Goal: Task Accomplishment & Management: Manage account settings

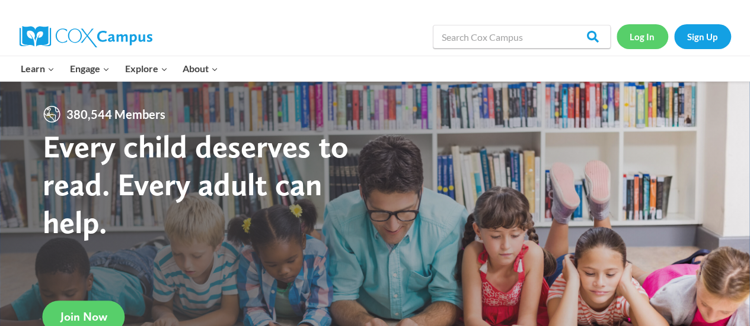
click at [639, 39] on link "Log In" at bounding box center [642, 36] width 52 height 24
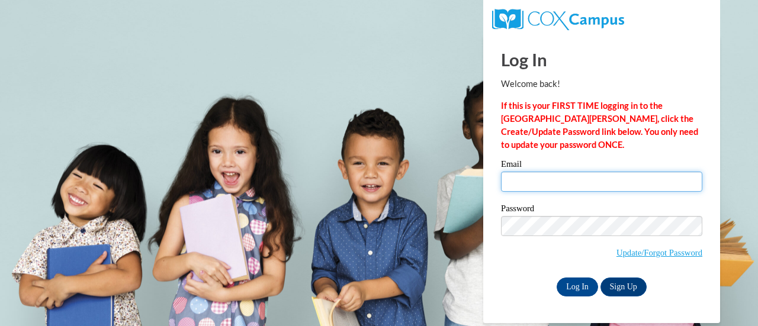
click at [567, 190] on input "Email" at bounding box center [601, 182] width 201 height 20
type input "kristen.esposito@k12.hi.us"
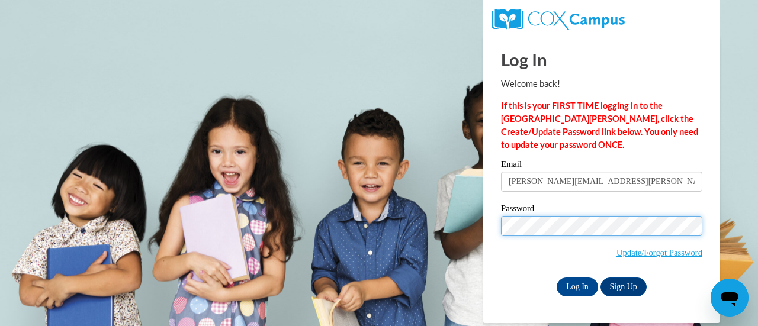
click at [557, 278] on input "Log In" at bounding box center [577, 287] width 41 height 19
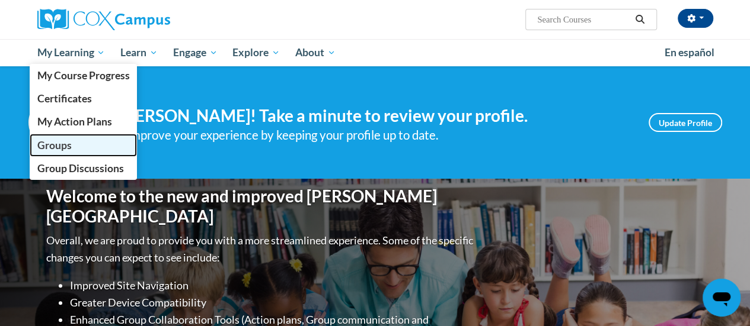
click at [57, 143] on span "Groups" at bounding box center [54, 145] width 34 height 12
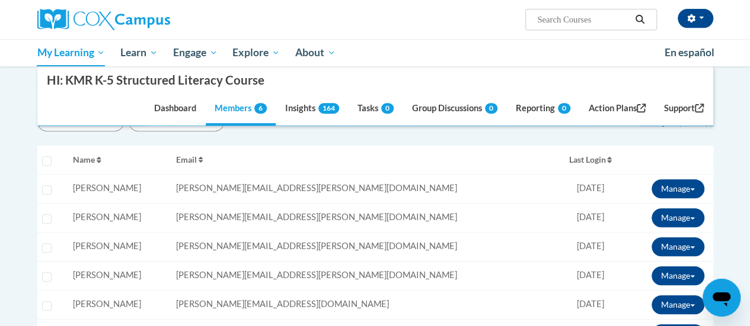
scroll to position [237, 0]
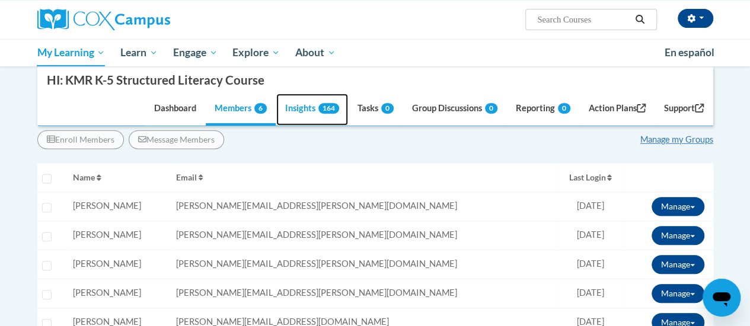
click at [287, 104] on link "Insights 164" at bounding box center [312, 110] width 72 height 32
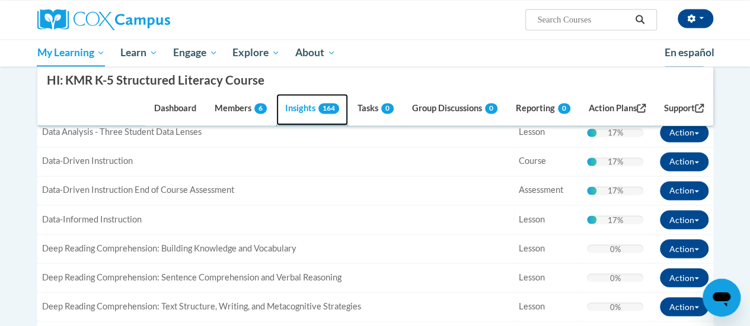
scroll to position [889, 0]
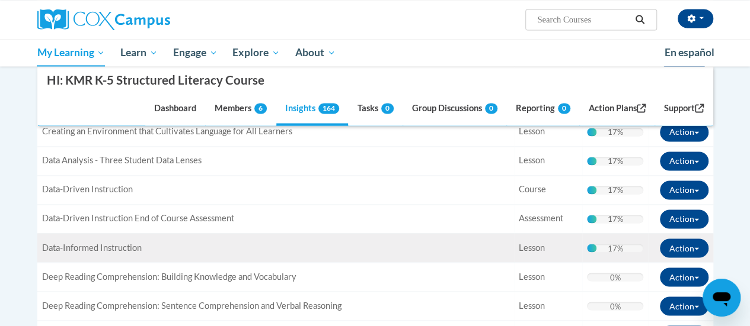
click at [325, 235] on td "Title: Data-Informed Instruction" at bounding box center [275, 247] width 476 height 29
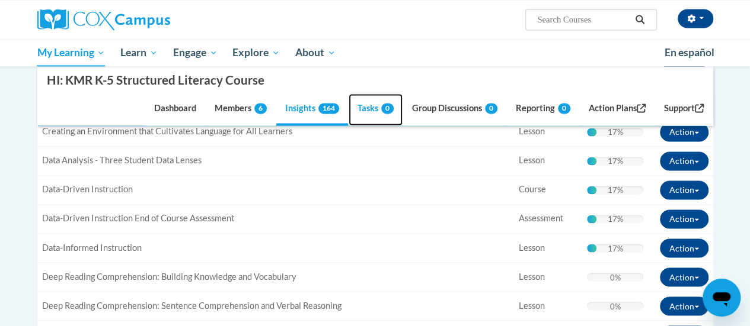
click at [367, 106] on link "Tasks 0" at bounding box center [375, 110] width 54 height 32
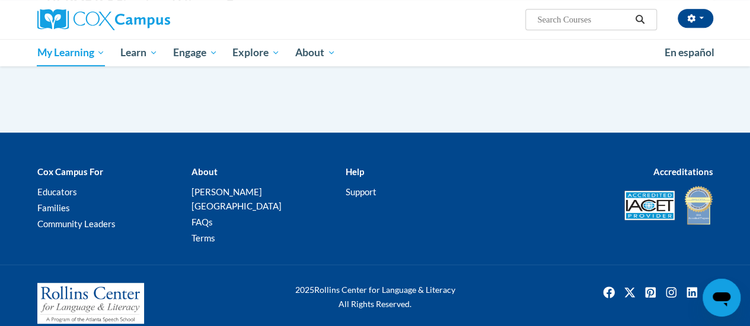
scroll to position [345, 0]
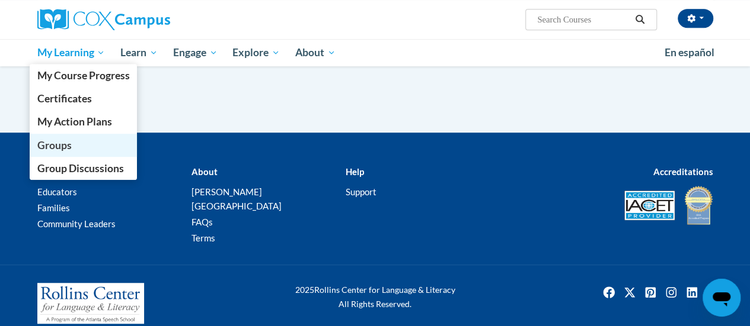
click at [63, 146] on span "Groups" at bounding box center [54, 145] width 34 height 12
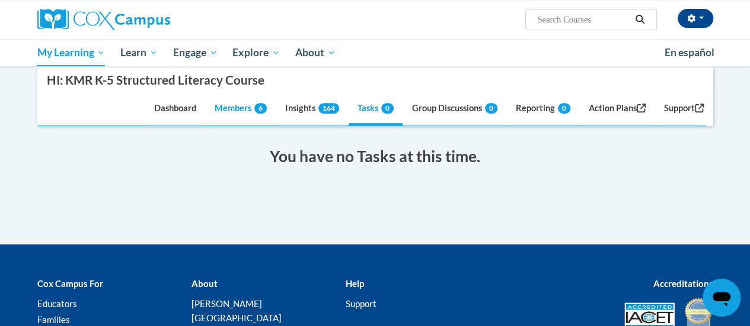
scroll to position [237, 0]
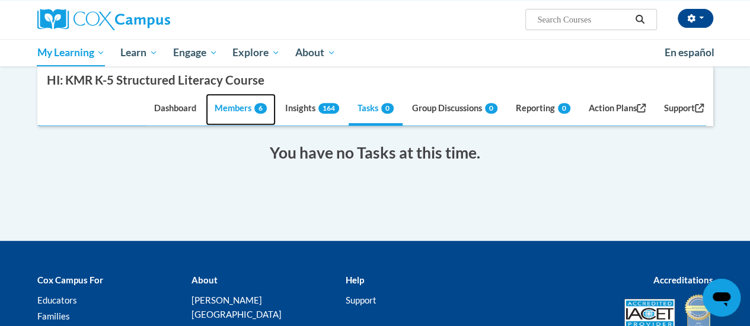
click at [242, 106] on link "Members 6" at bounding box center [241, 110] width 70 height 32
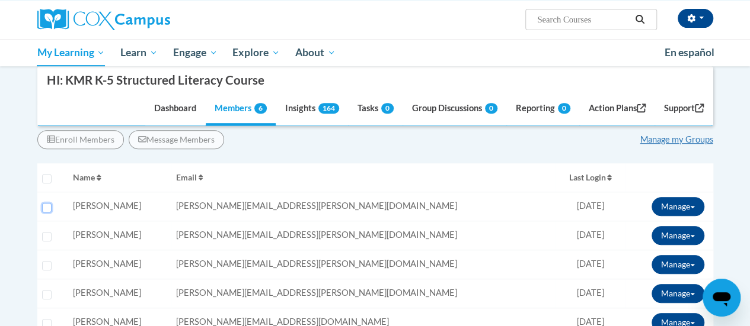
click at [46, 204] on input "Select learner" at bounding box center [46, 207] width 9 height 9
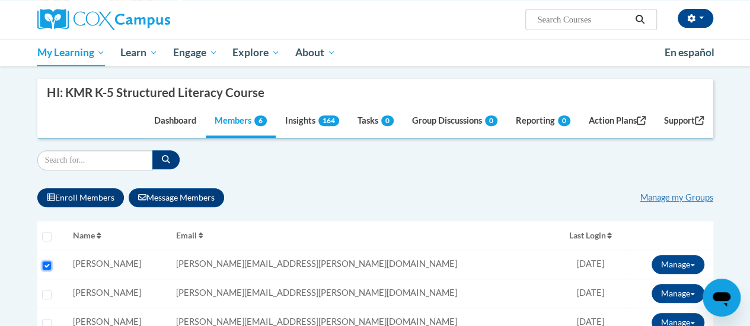
scroll to position [178, 0]
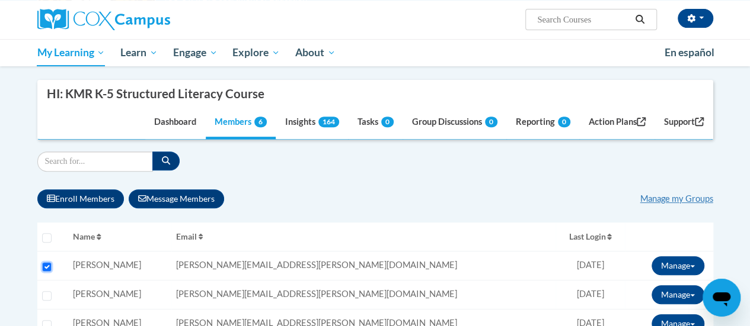
click at [45, 264] on input "Select learner" at bounding box center [46, 266] width 9 height 9
checkbox input "false"
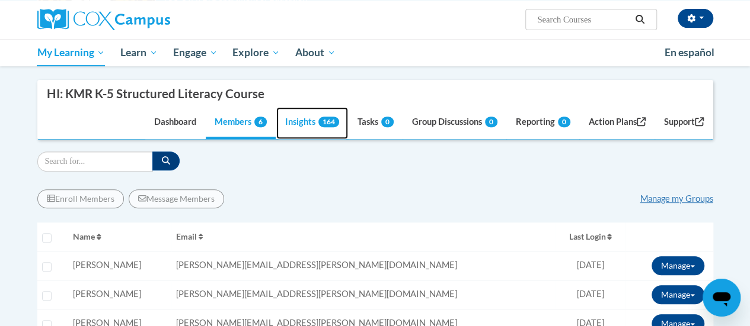
click at [303, 120] on link "Insights 164" at bounding box center [312, 123] width 72 height 32
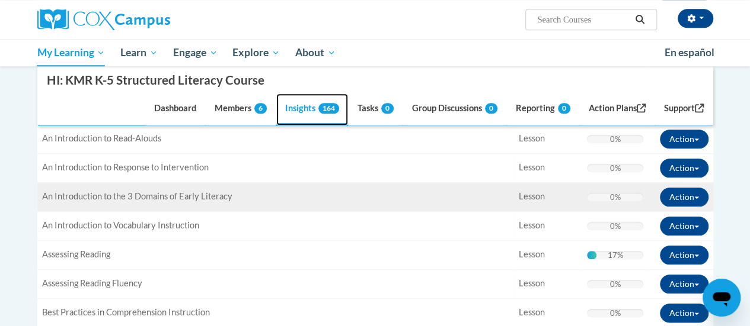
scroll to position [593, 0]
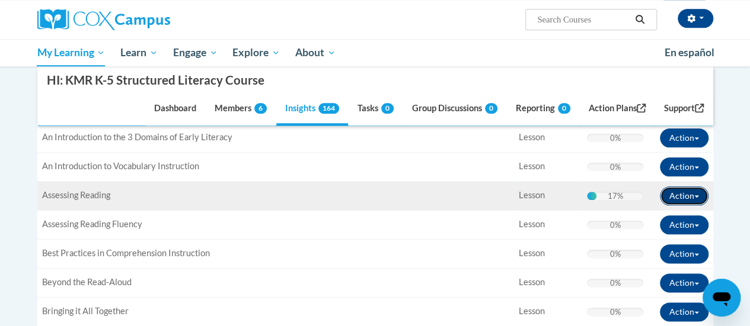
click at [676, 195] on button "Action" at bounding box center [684, 196] width 49 height 19
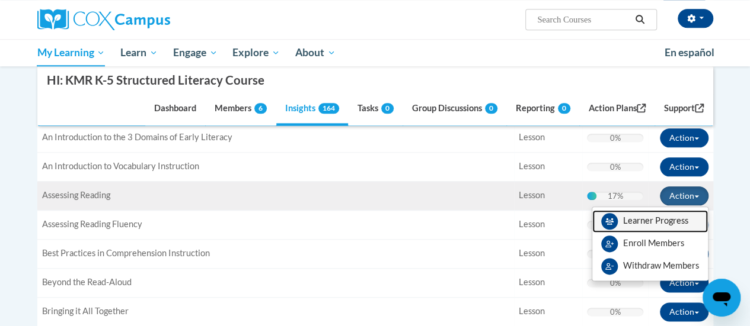
click at [671, 219] on link "Learner Progress" at bounding box center [650, 221] width 116 height 23
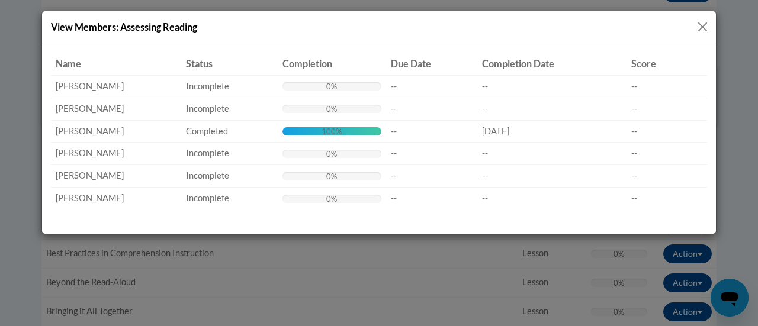
click at [703, 25] on button "Close" at bounding box center [703, 27] width 15 height 15
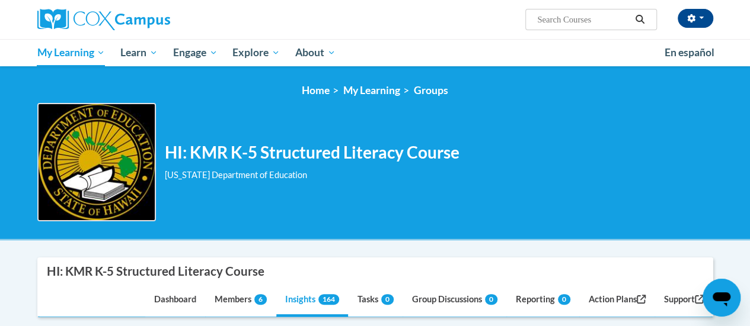
scroll to position [237, 0]
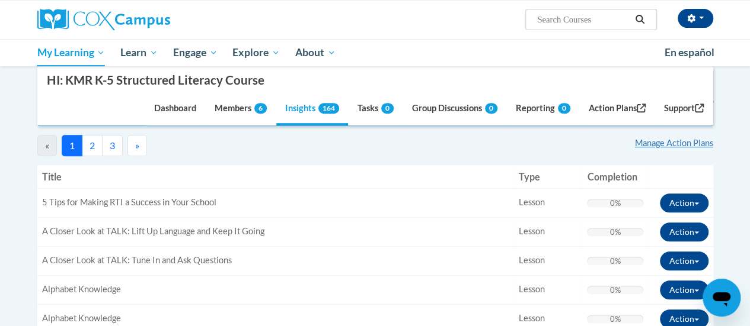
click at [94, 145] on button "2" at bounding box center [92, 145] width 21 height 21
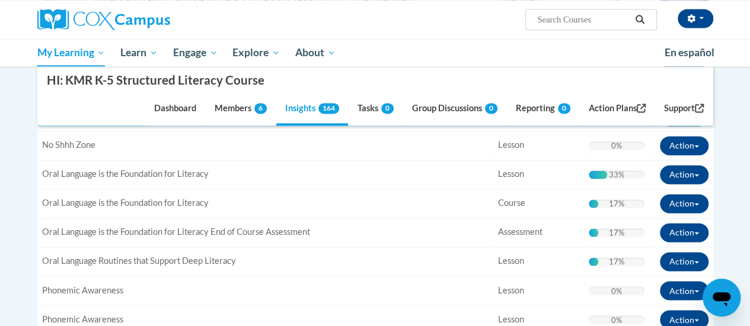
scroll to position [830, 0]
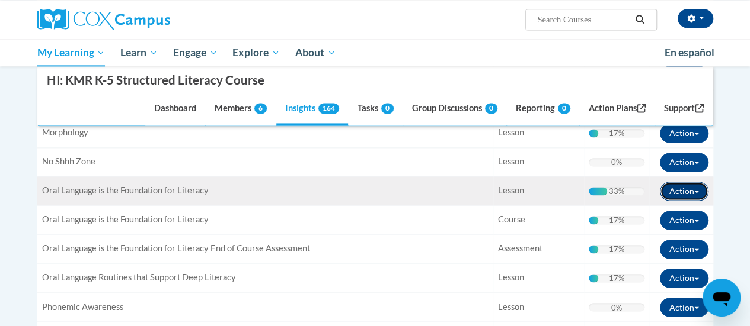
click at [699, 187] on button "Action" at bounding box center [684, 191] width 49 height 19
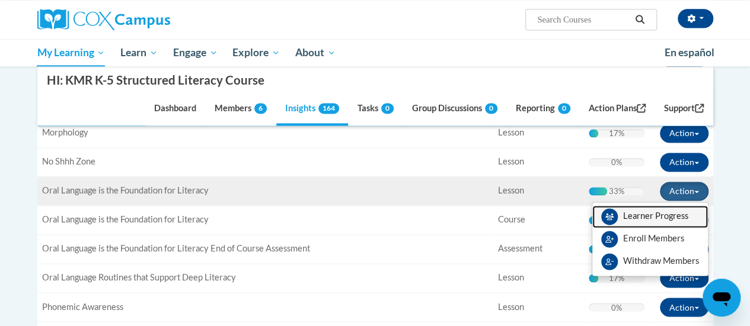
click at [660, 206] on link "Learner Progress" at bounding box center [650, 217] width 116 height 23
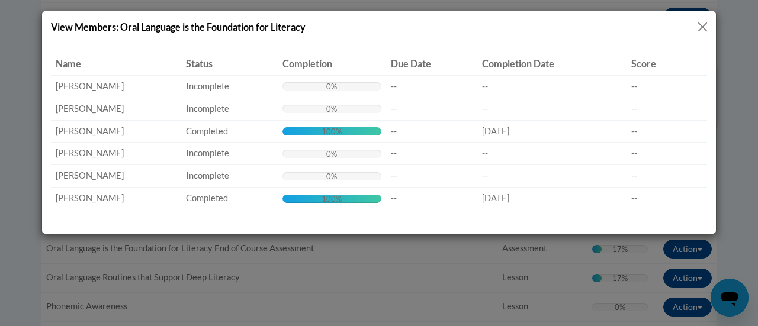
click at [703, 24] on button "Close" at bounding box center [703, 27] width 15 height 15
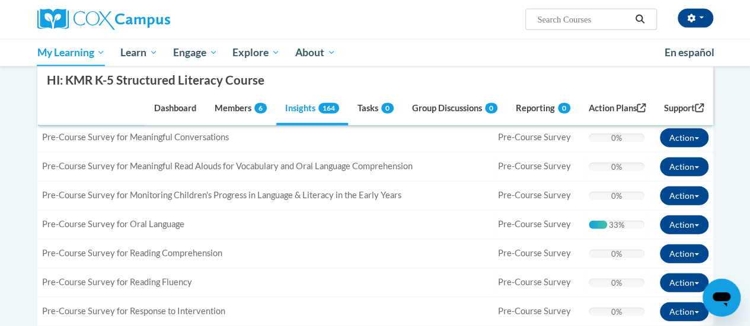
scroll to position [1422, 0]
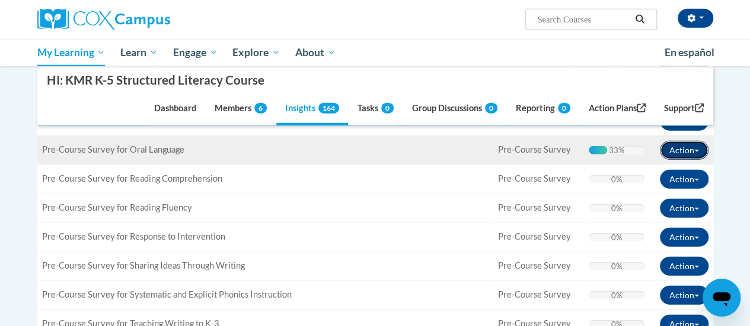
click at [699, 141] on button "Action" at bounding box center [684, 150] width 49 height 19
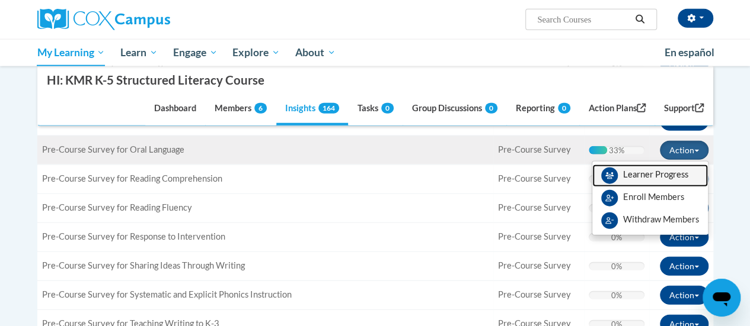
click at [674, 165] on link "Learner Progress" at bounding box center [650, 176] width 116 height 23
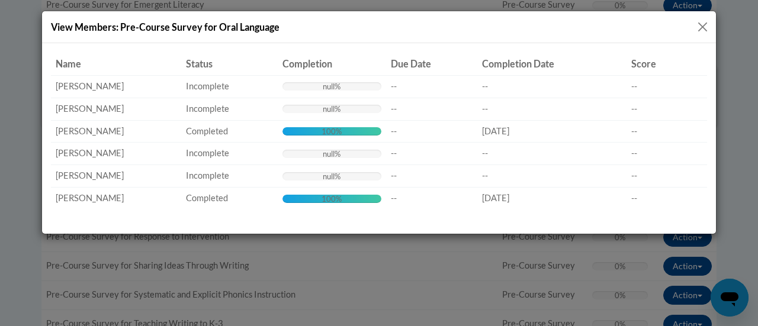
click at [706, 24] on button "Close" at bounding box center [703, 27] width 15 height 15
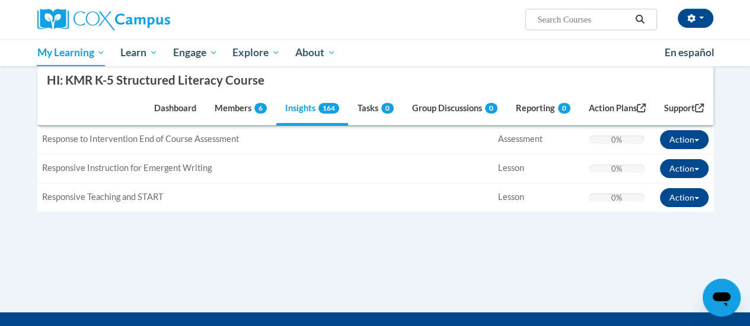
scroll to position [1896, 0]
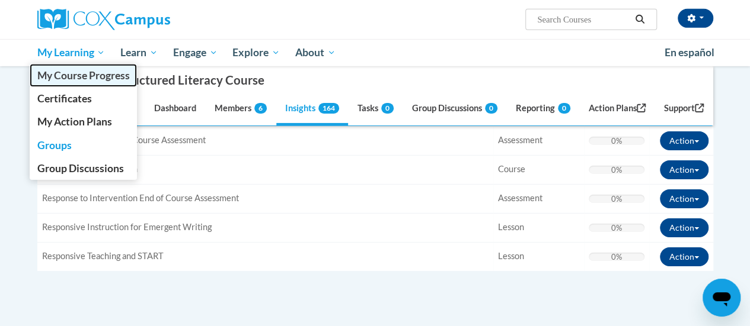
click at [89, 69] on span "My Course Progress" at bounding box center [83, 75] width 92 height 12
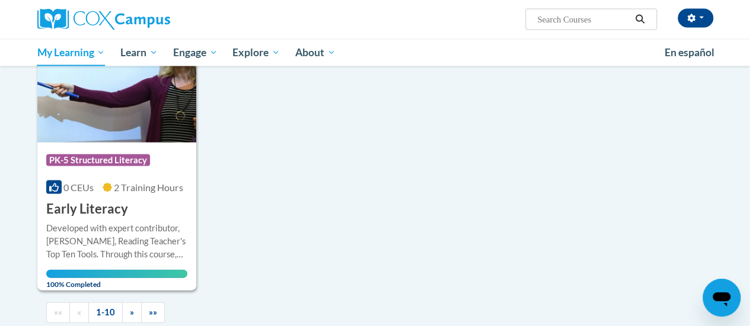
scroll to position [1244, 0]
